Goal: Task Accomplishment & Management: Use online tool/utility

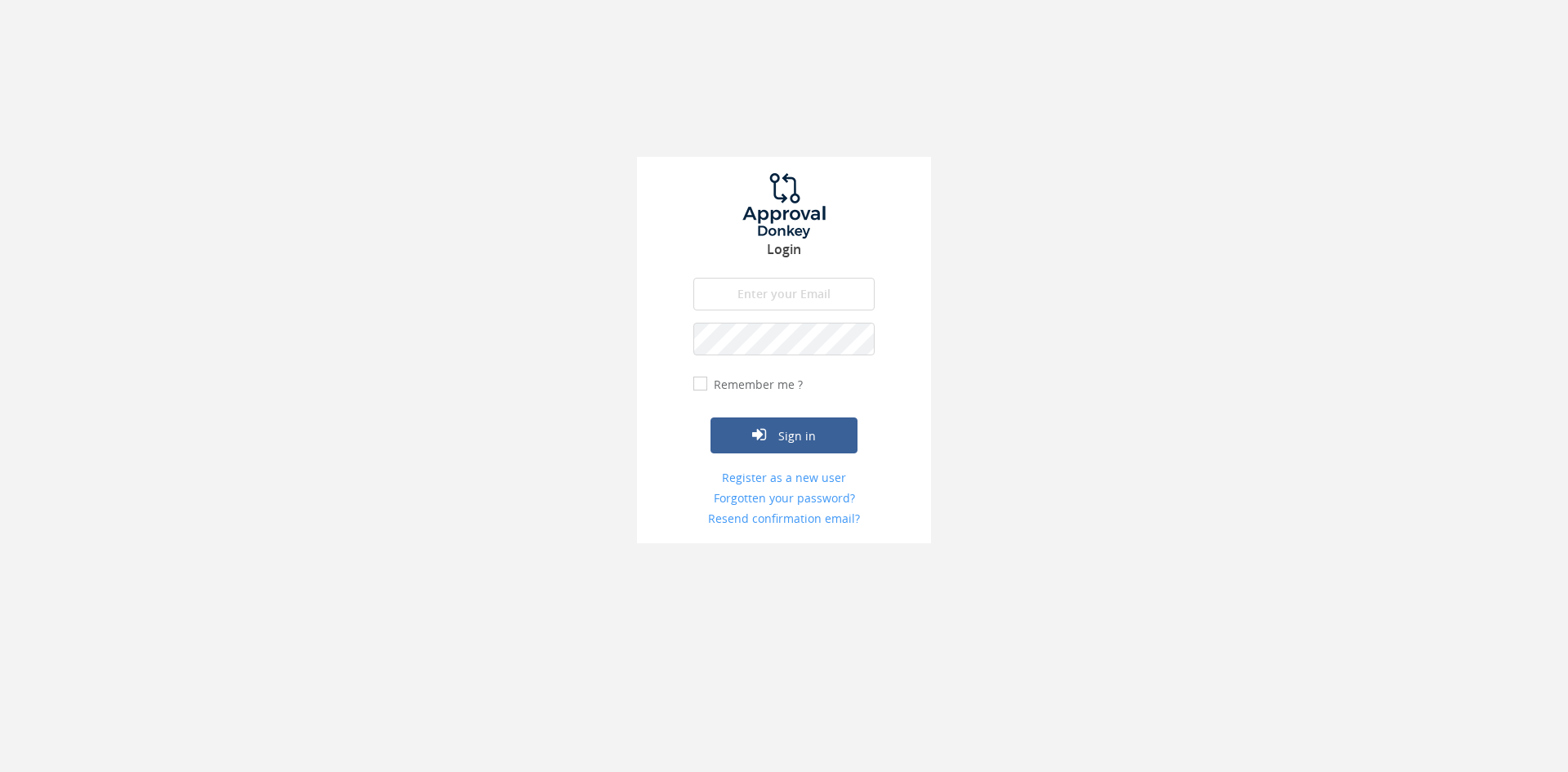
click at [776, 282] on input "email" at bounding box center [784, 294] width 181 height 32
type input "[EMAIL_ADDRESS][DOMAIN_NAME]"
click at [711, 417] on button "Sign in" at bounding box center [784, 435] width 147 height 36
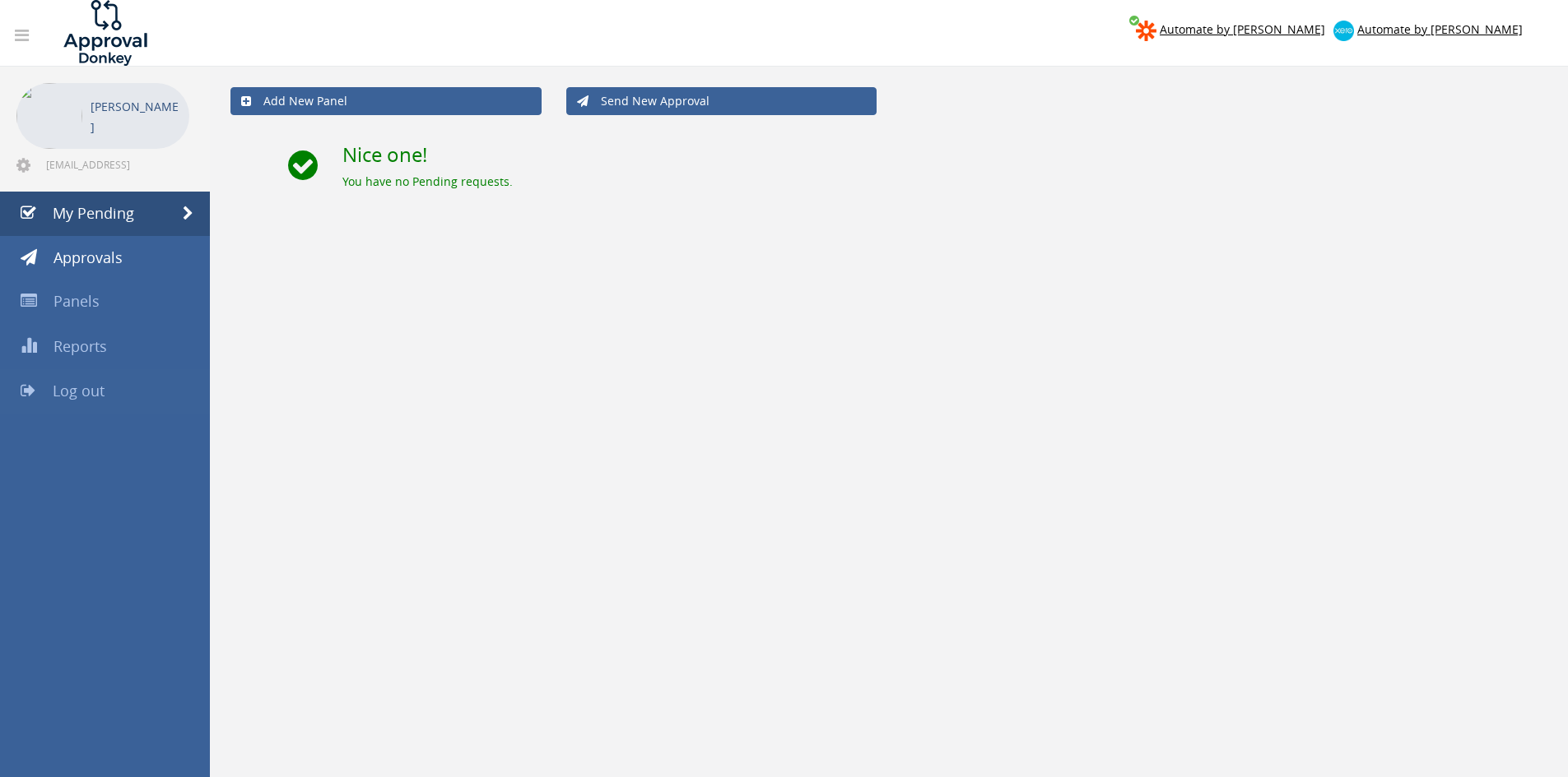
click at [82, 396] on span "Log out" at bounding box center [79, 390] width 52 height 20
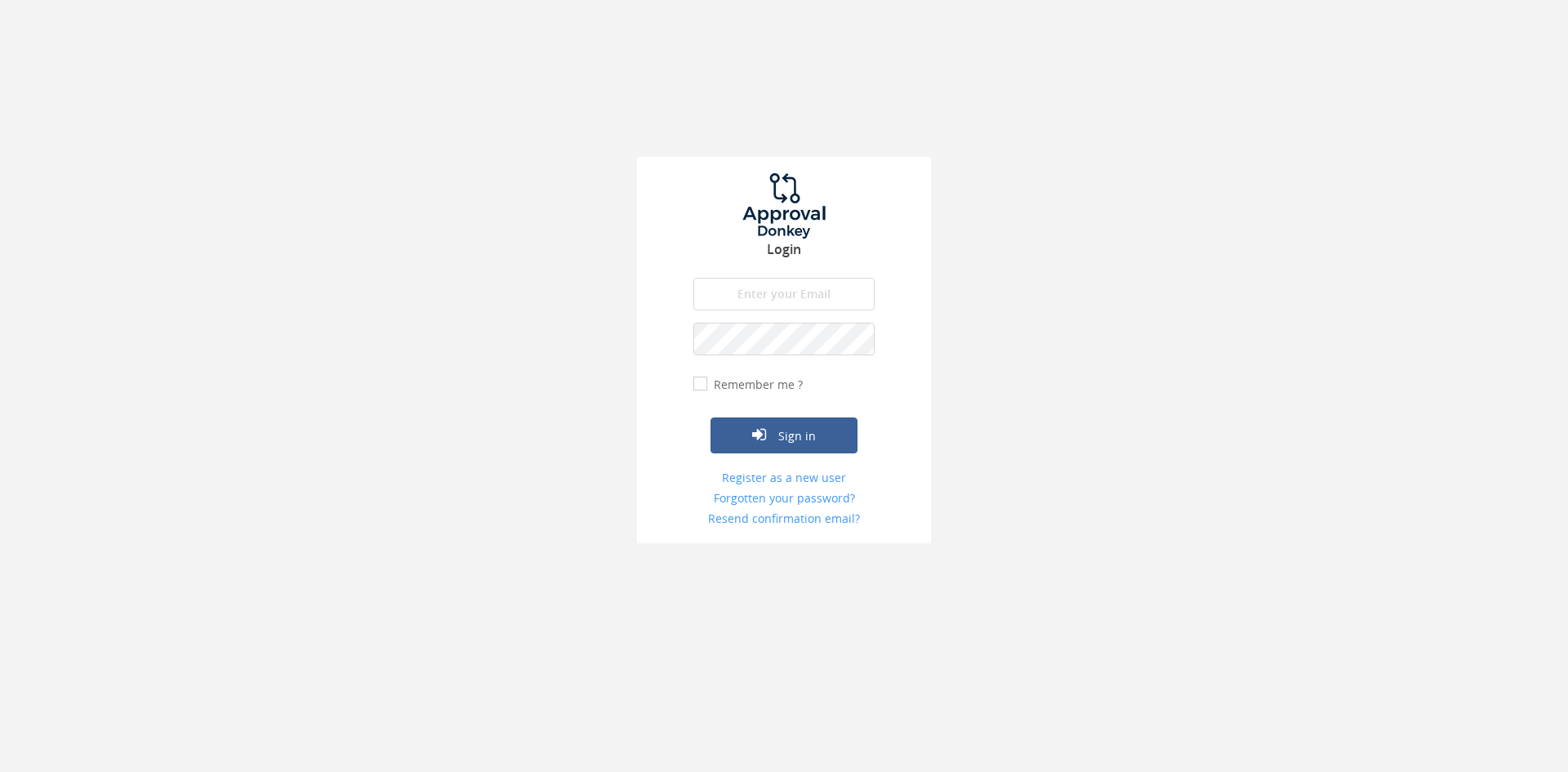
click at [824, 292] on input "email" at bounding box center [784, 294] width 181 height 32
type input "[EMAIL_ADDRESS][DOMAIN_NAME]"
click at [711, 417] on button "Sign in" at bounding box center [784, 435] width 147 height 36
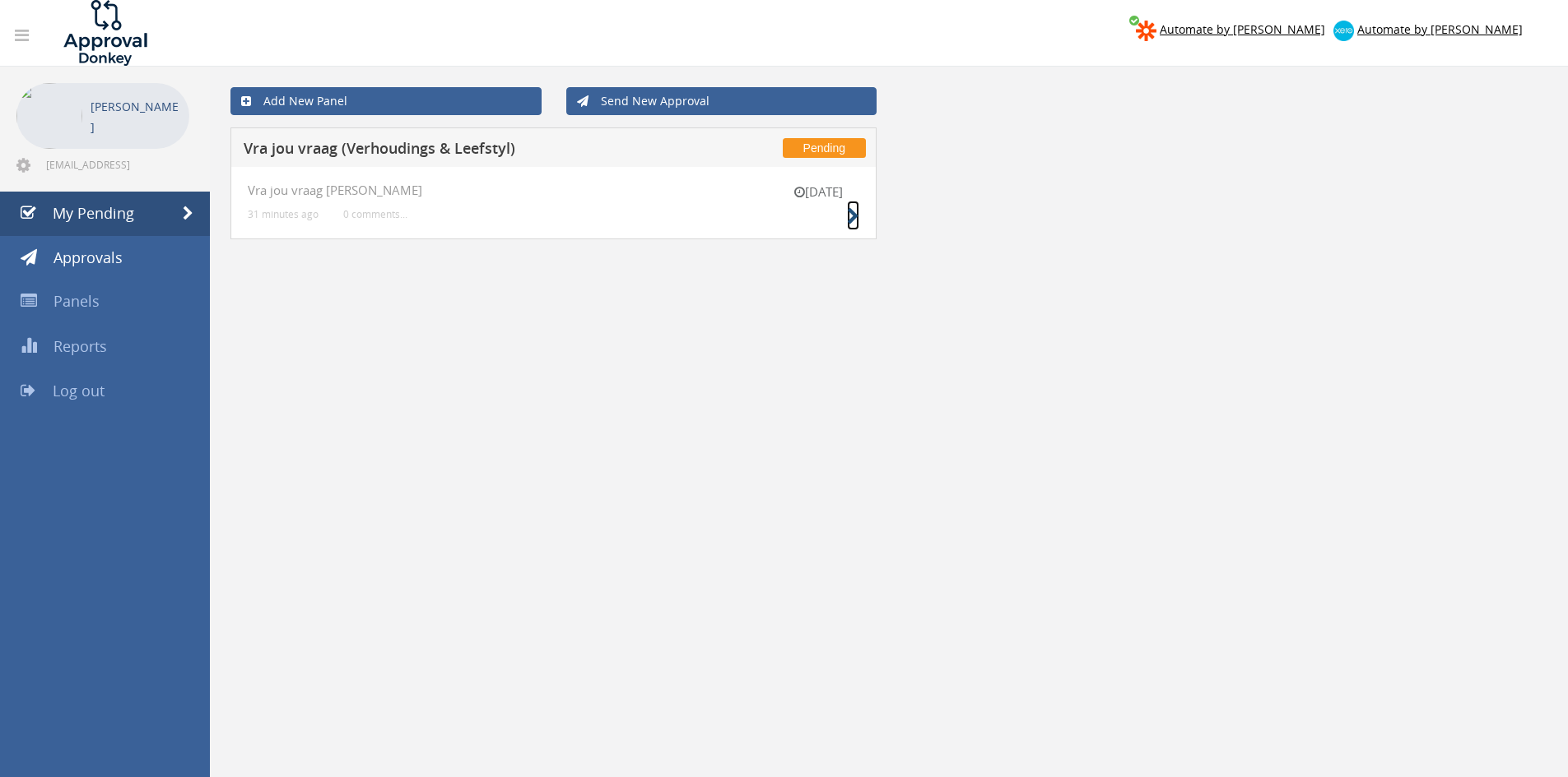
click at [848, 218] on icon at bounding box center [853, 217] width 12 height 18
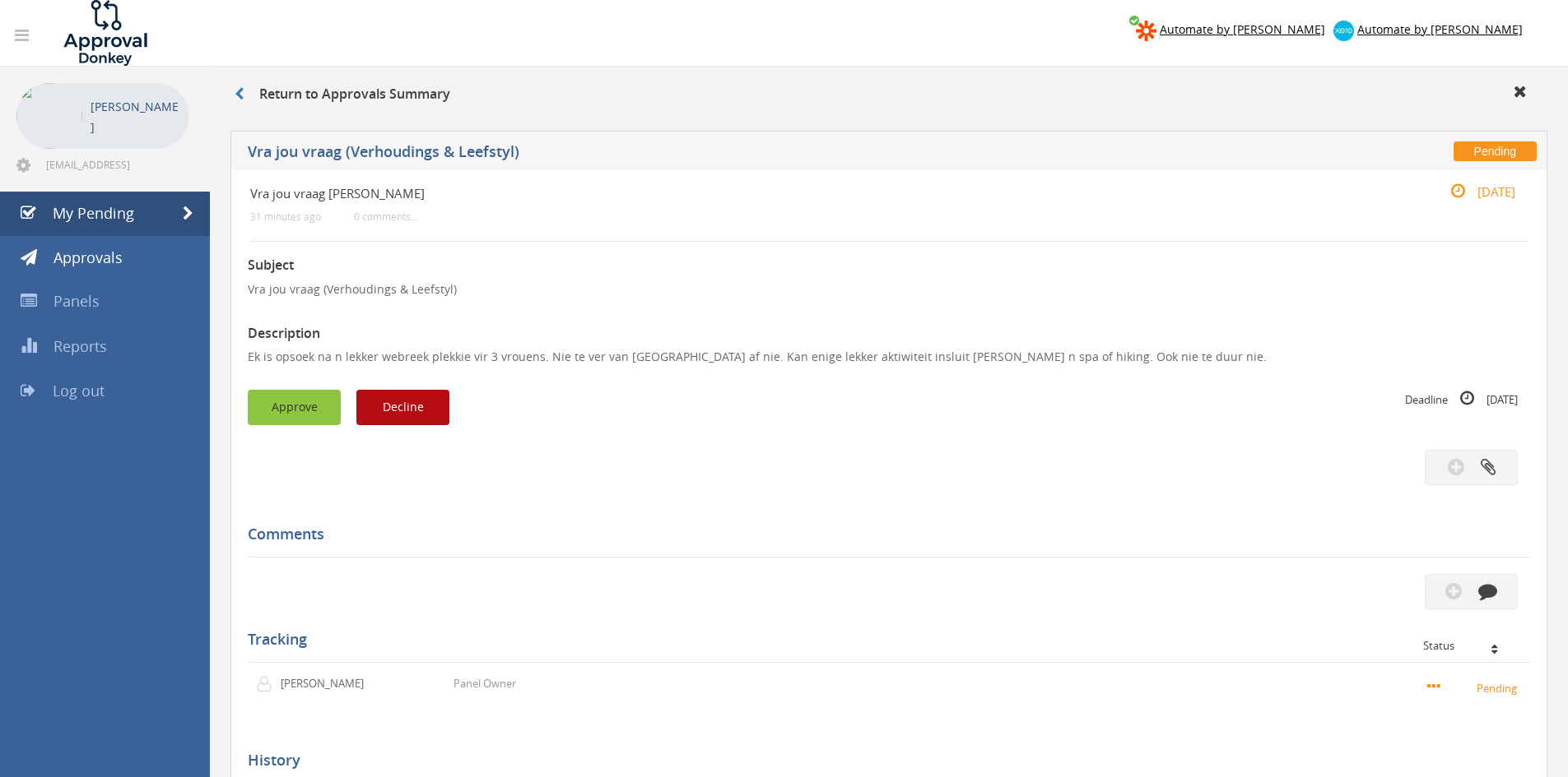
click at [293, 413] on button "Approve" at bounding box center [294, 407] width 93 height 35
